Goal: Task Accomplishment & Management: Manage account settings

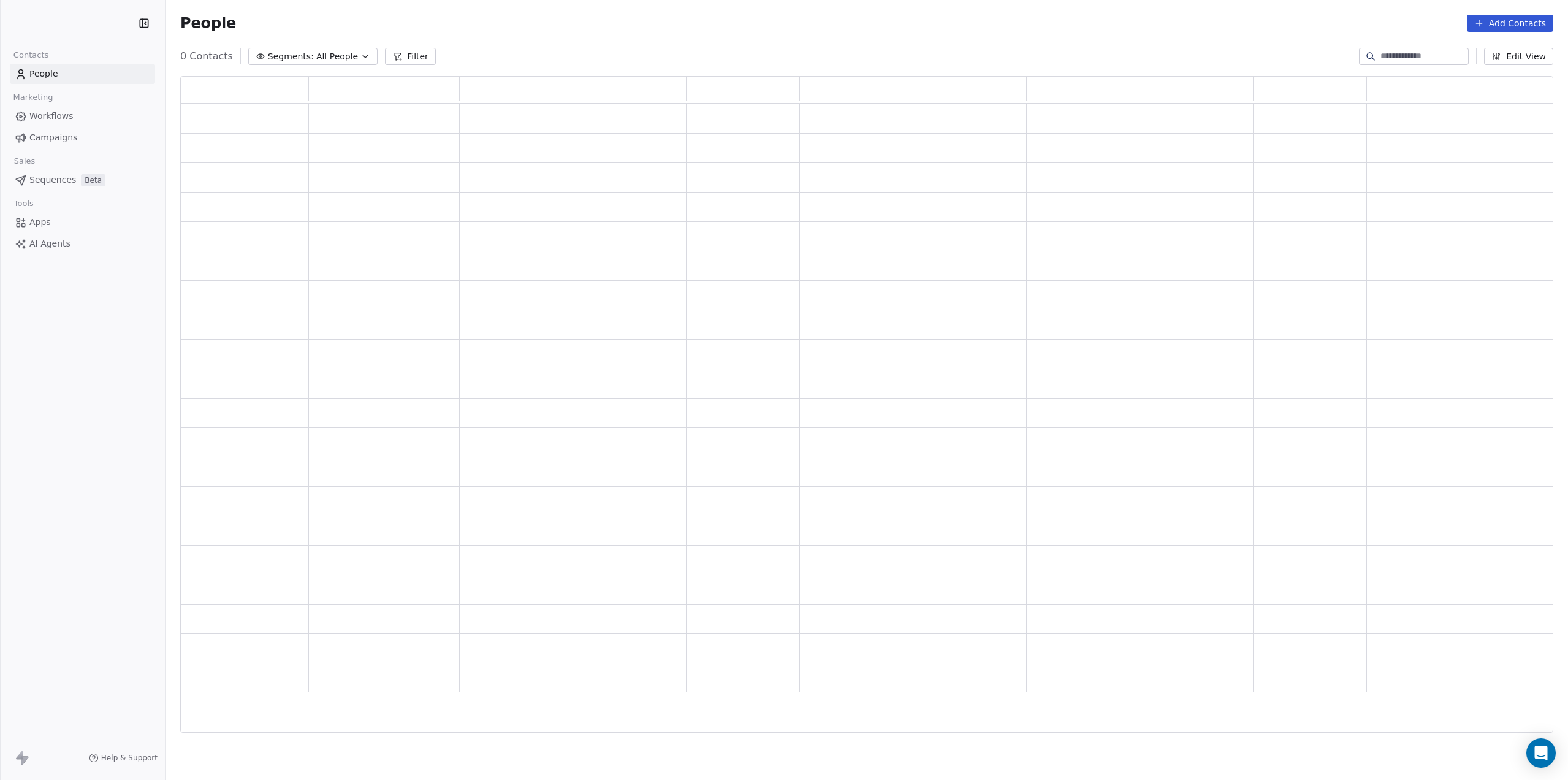
scroll to position [652, 1368]
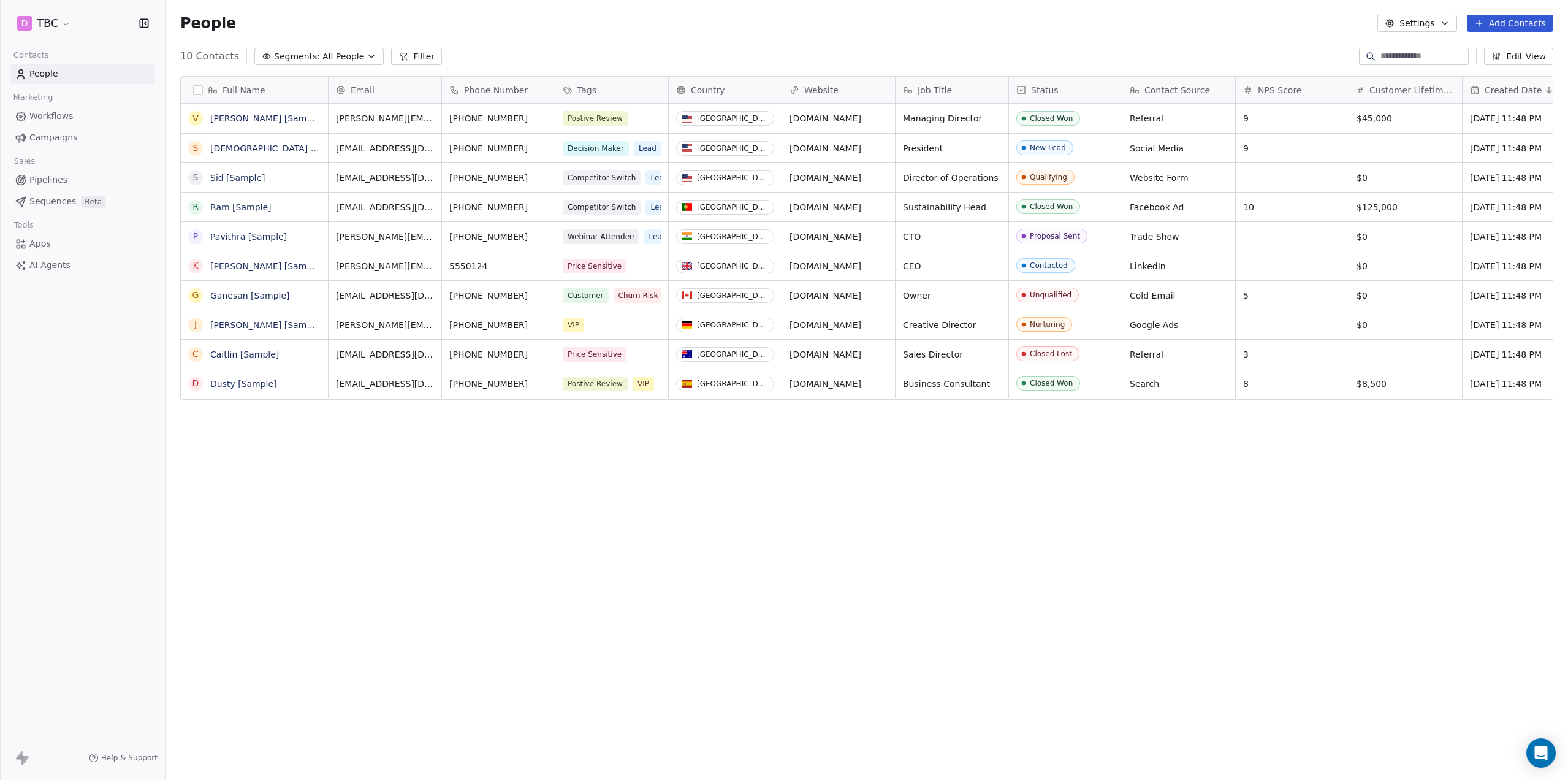
scroll to position [682, 1397]
click at [198, 93] on button "button" at bounding box center [198, 90] width 10 height 10
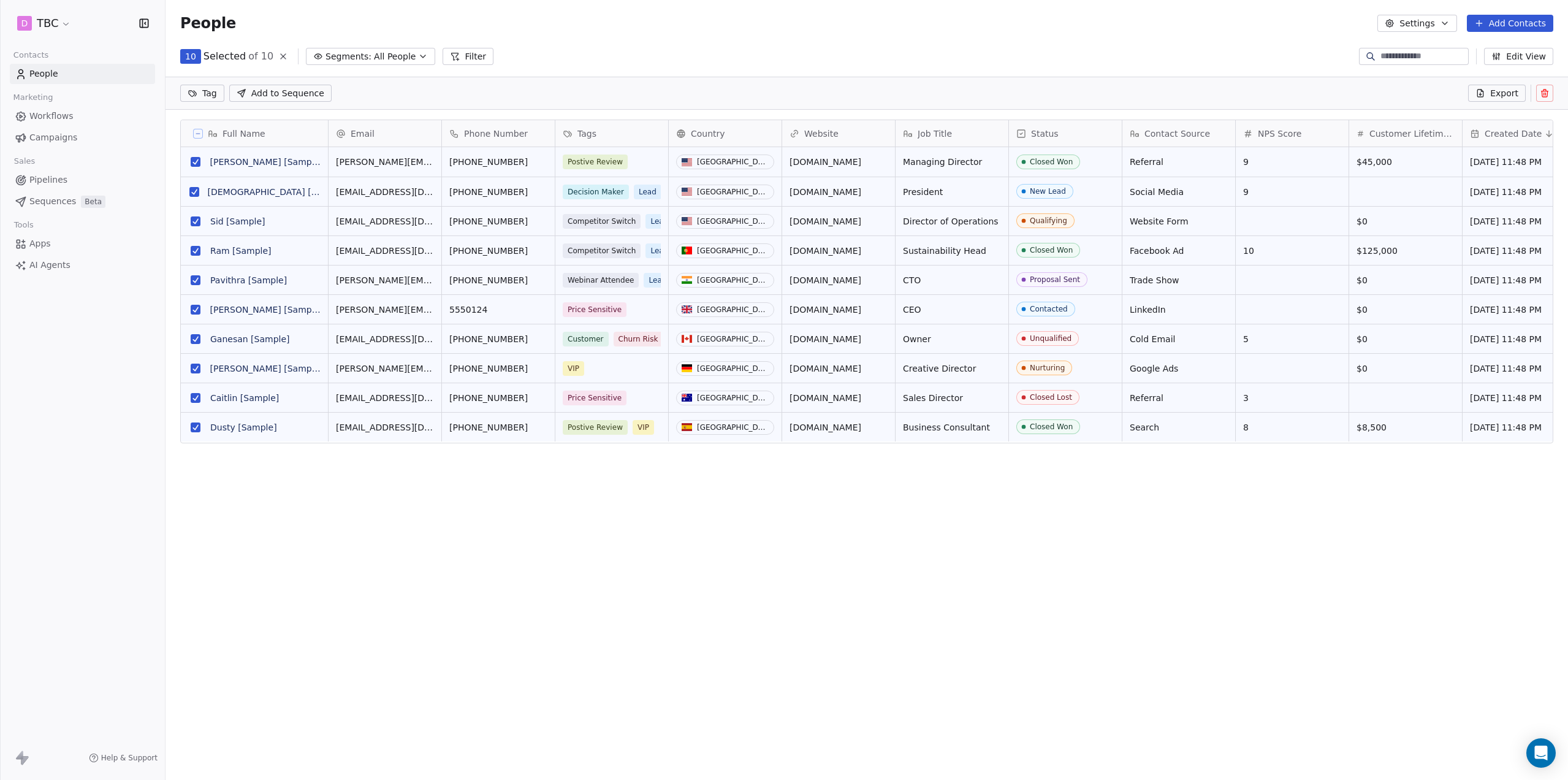
drag, startPoint x: 657, startPoint y: 501, endPoint x: 759, endPoint y: 488, distance: 102.8
click at [757, 488] on div "Full Name V [PERSON_NAME] [Sample] S [PERSON_NAME] [Sample] S [PERSON_NAME] [Sa…" at bounding box center [866, 432] width 1402 height 643
click at [1546, 90] on icon at bounding box center [1545, 93] width 10 height 10
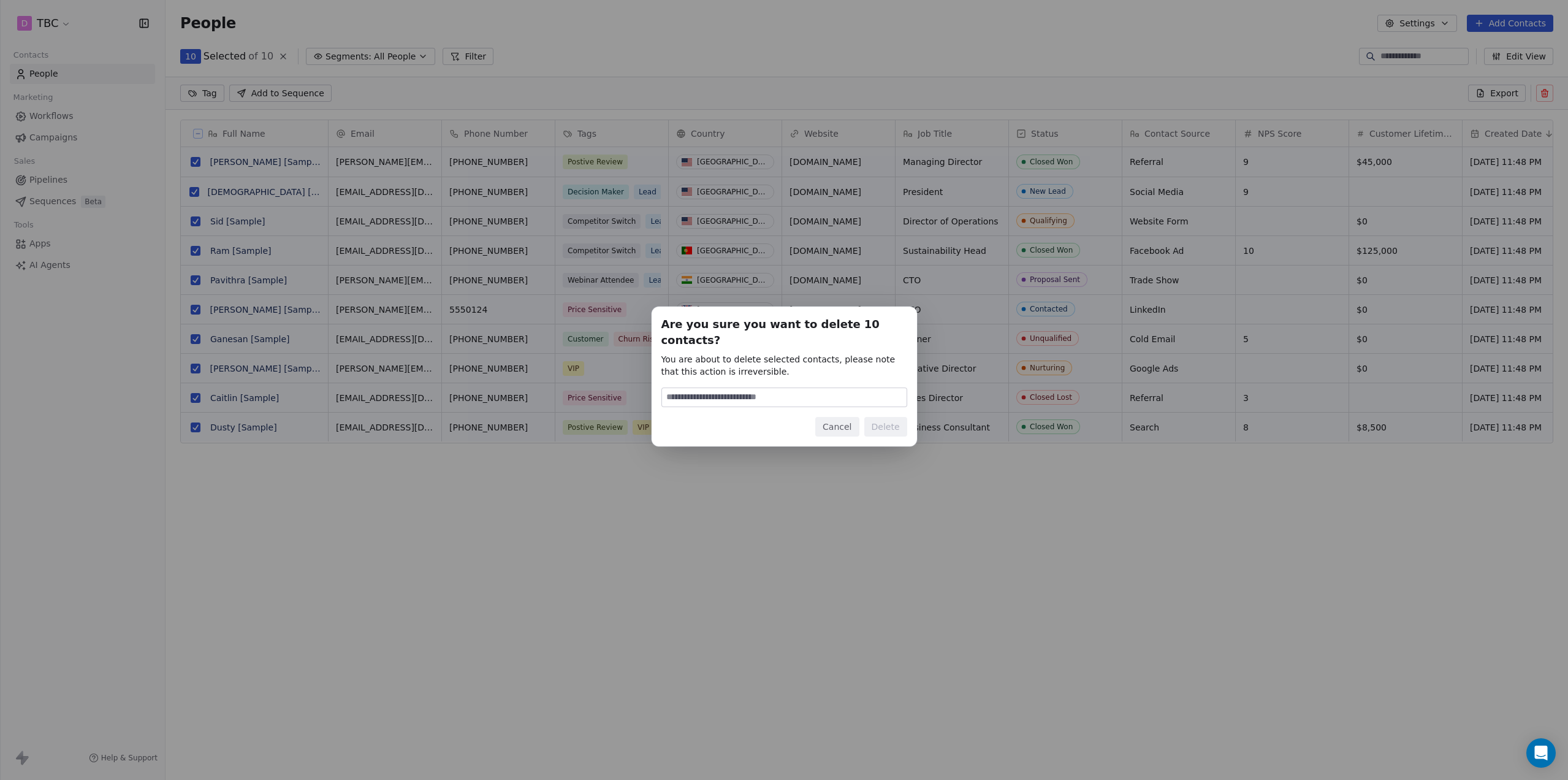
click at [727, 389] on input at bounding box center [784, 397] width 245 height 18
type input "******"
click at [880, 422] on button "Delete" at bounding box center [886, 427] width 43 height 20
